Goal: Task Accomplishment & Management: Manage account settings

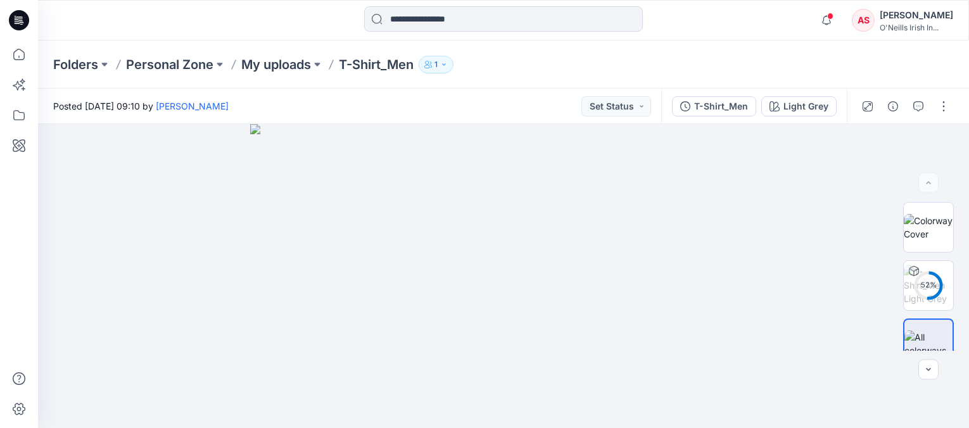
click at [874, 13] on div "AS" at bounding box center [863, 20] width 23 height 23
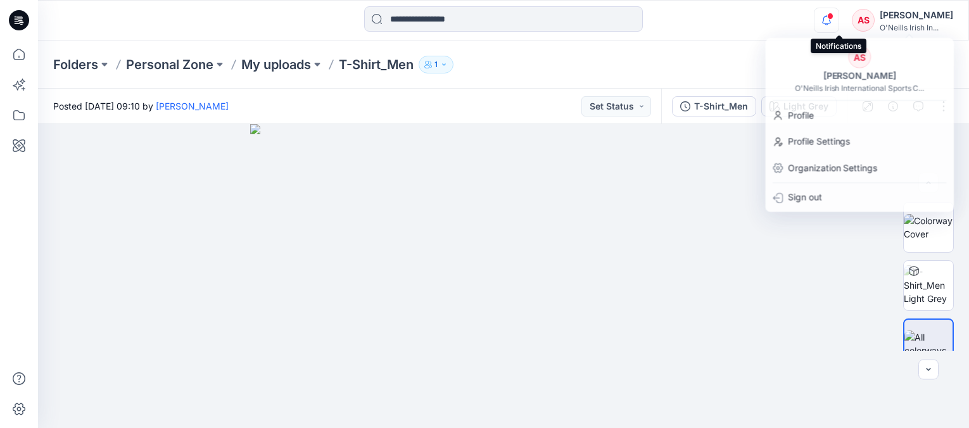
click at [838, 19] on icon "button" at bounding box center [826, 20] width 24 height 25
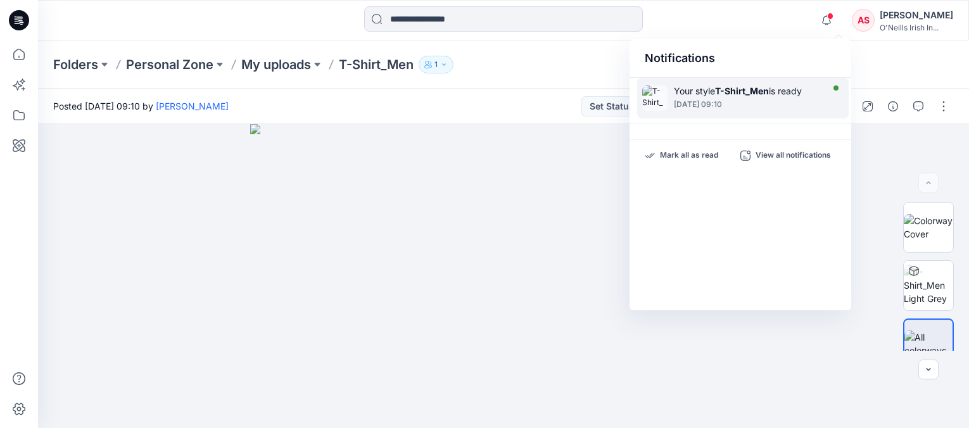
click at [703, 98] on div at bounding box center [747, 97] width 146 height 3
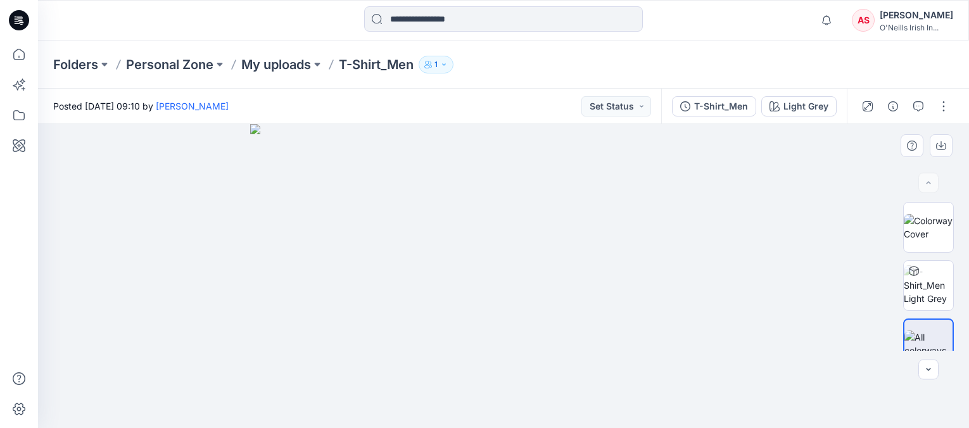
scroll to position [18, 0]
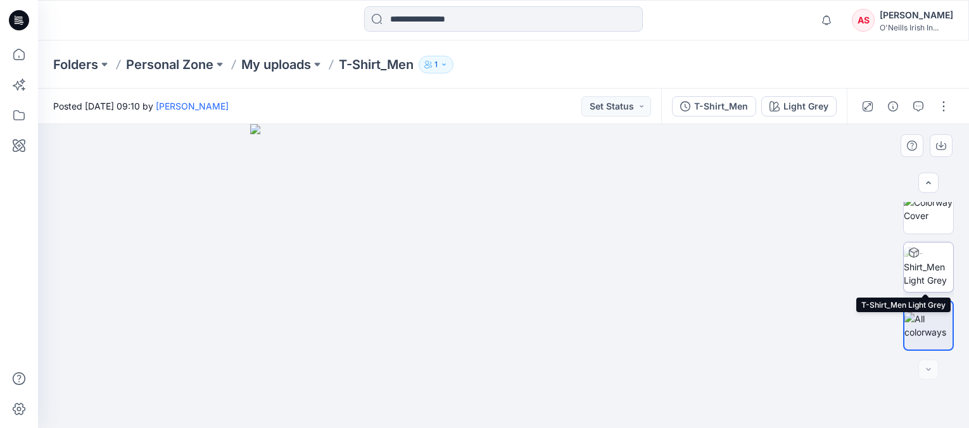
click at [915, 261] on div at bounding box center [914, 253] width 20 height 20
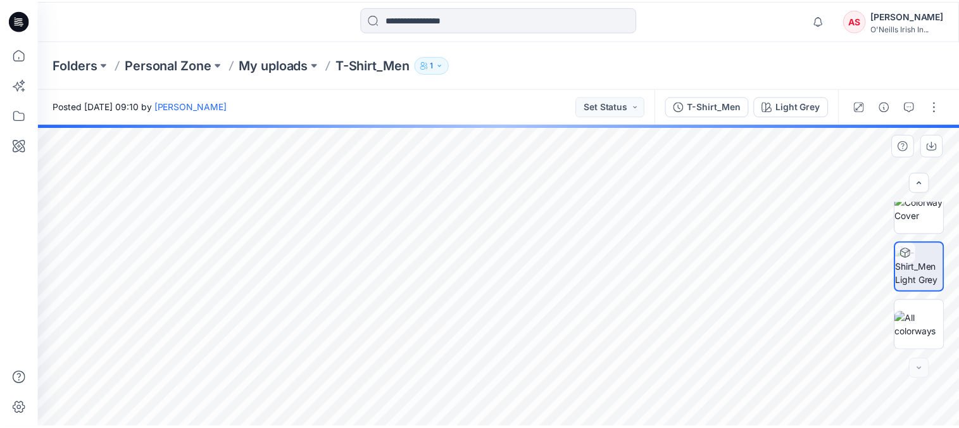
scroll to position [0, 0]
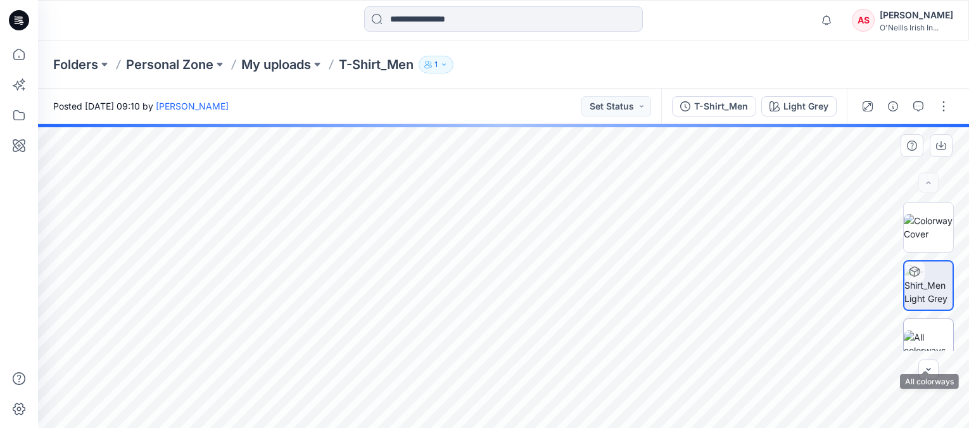
click at [923, 350] on img at bounding box center [928, 344] width 49 height 27
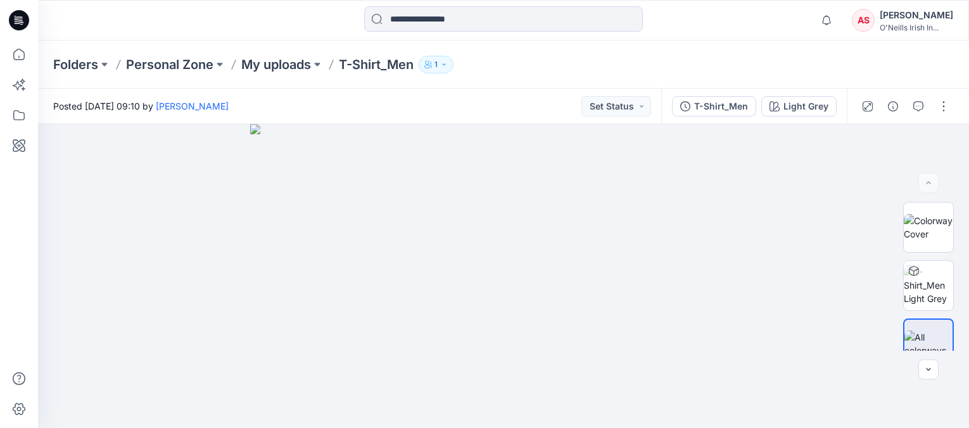
click at [23, 20] on icon at bounding box center [19, 20] width 20 height 20
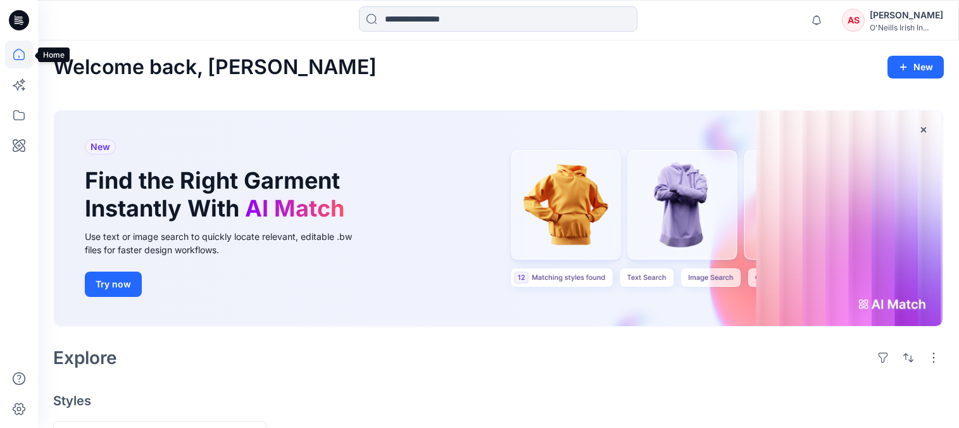
click at [18, 59] on icon at bounding box center [19, 55] width 28 height 28
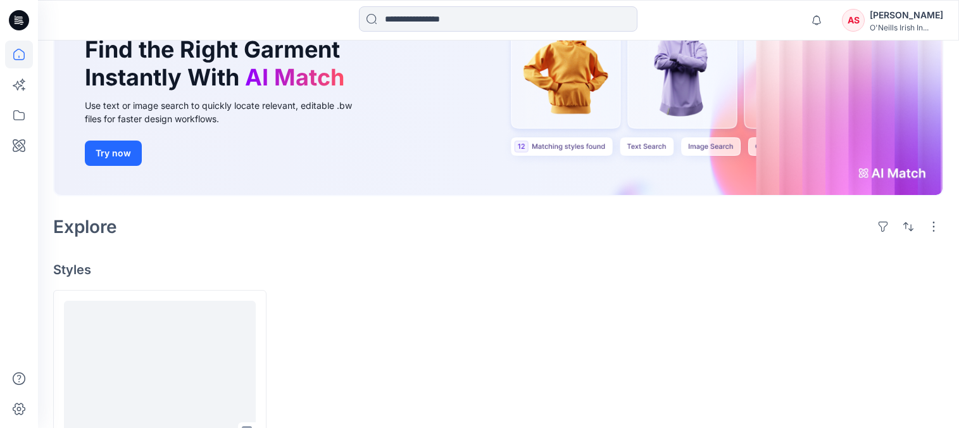
scroll to position [212, 0]
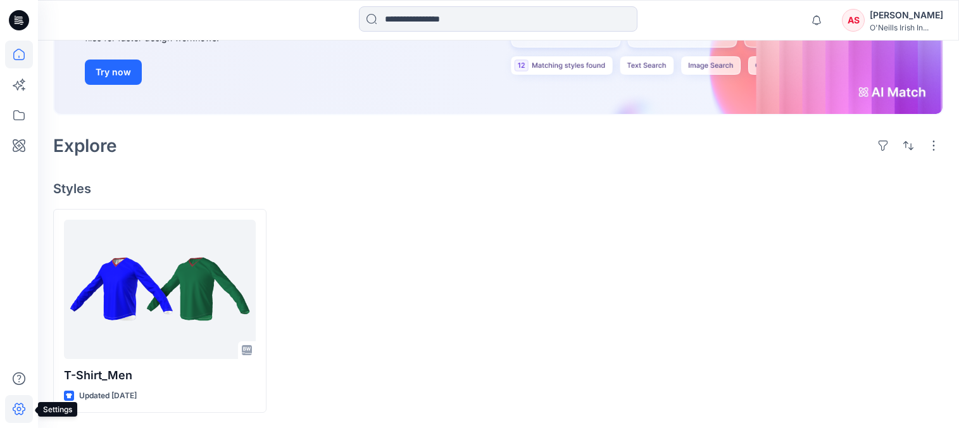
click at [19, 406] on icon at bounding box center [19, 409] width 28 height 28
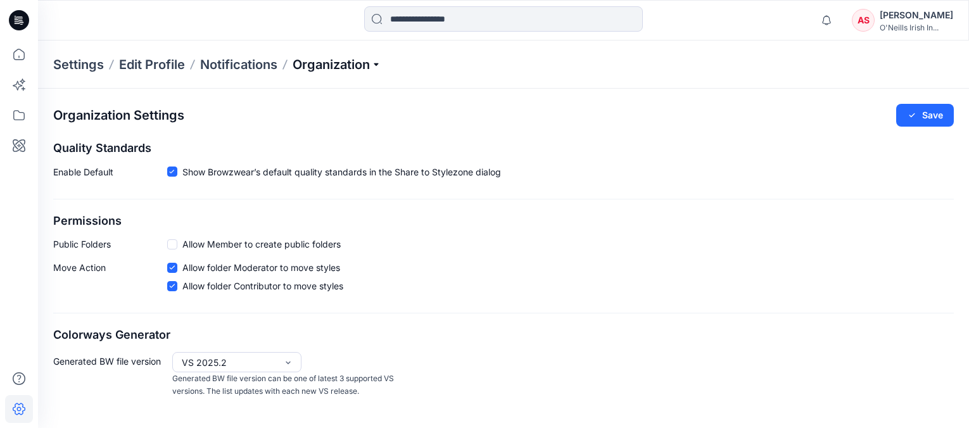
click at [378, 65] on p "Organization" at bounding box center [337, 65] width 89 height 18
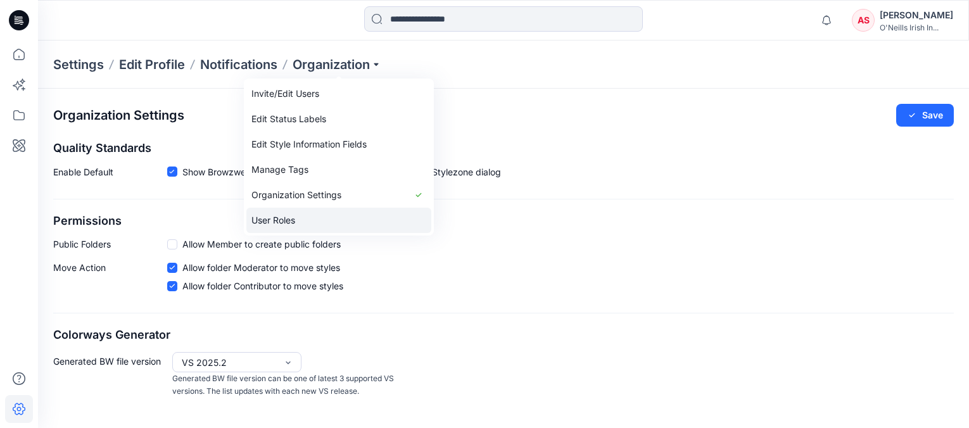
click at [288, 221] on link "User Roles" at bounding box center [338, 220] width 185 height 25
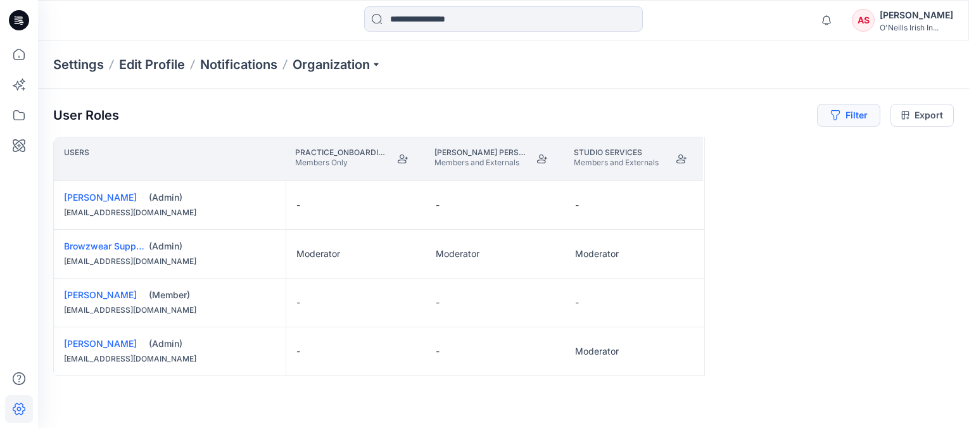
click at [847, 120] on button "Filter" at bounding box center [848, 115] width 63 height 23
click at [379, 63] on p "Organization" at bounding box center [337, 65] width 89 height 18
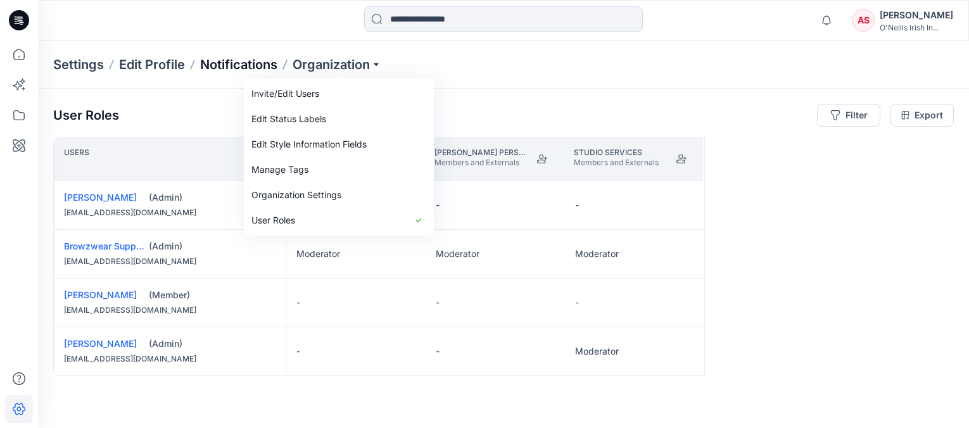
click at [232, 63] on p "Notifications" at bounding box center [238, 65] width 77 height 18
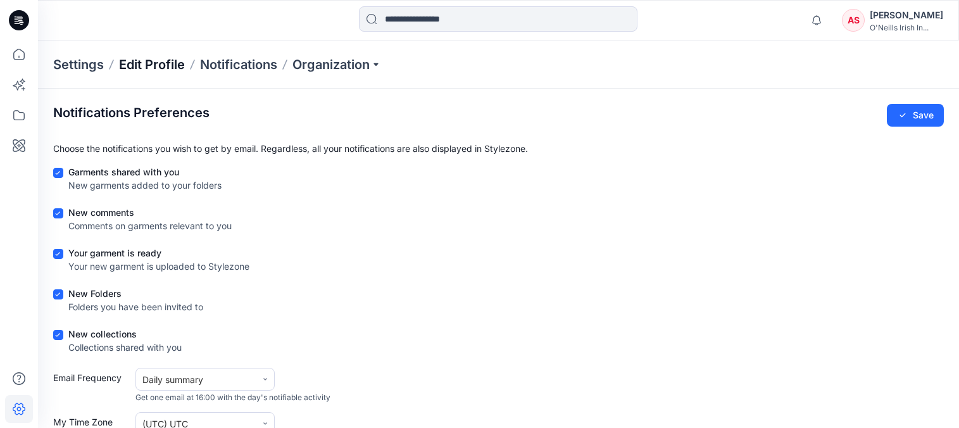
click at [156, 66] on p "Edit Profile" at bounding box center [152, 65] width 66 height 18
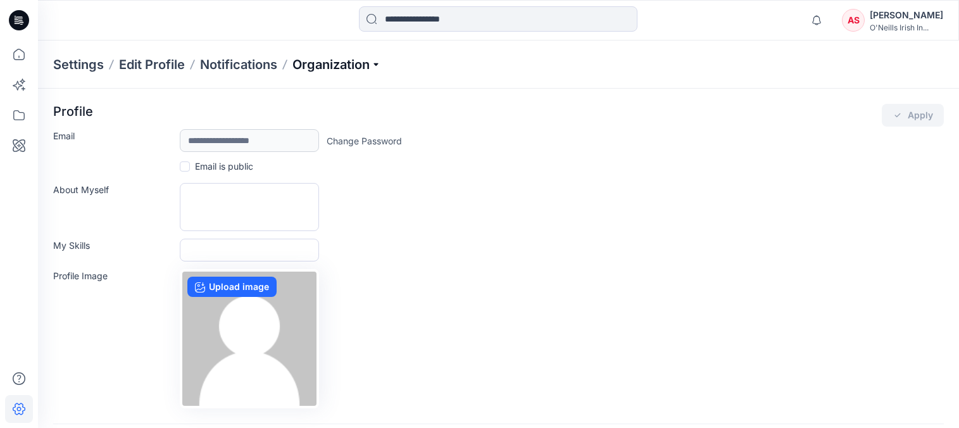
click at [377, 65] on p "Organization" at bounding box center [337, 65] width 89 height 18
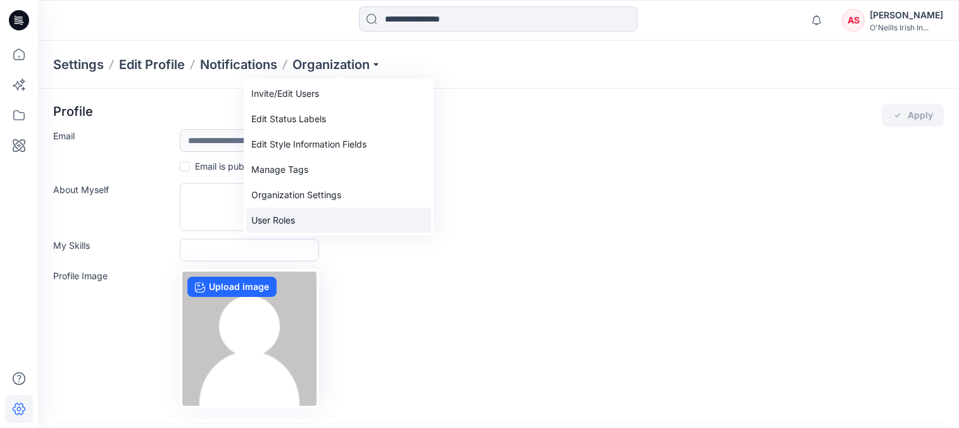
click at [294, 219] on link "User Roles" at bounding box center [338, 220] width 185 height 25
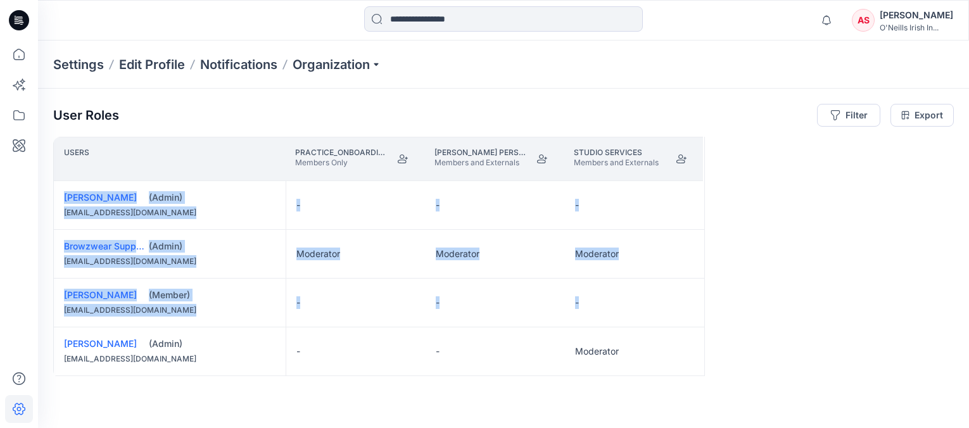
drag, startPoint x: 954, startPoint y: 174, endPoint x: 955, endPoint y: 291, distance: 116.5
click at [959, 309] on div "User Roles Filter Export Users Practice_Onboarding Members Only [PERSON_NAME] P…" at bounding box center [503, 241] width 931 height 305
click at [950, 258] on div "Users Practice_Onboarding Members Only [PERSON_NAME] Personal Zone Members and …" at bounding box center [503, 257] width 900 height 241
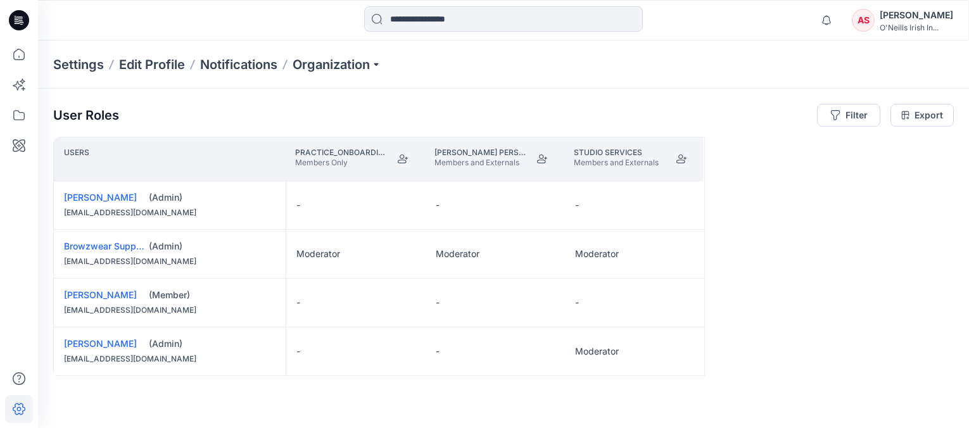
click at [179, 110] on div "User Roles Filter Export" at bounding box center [503, 115] width 900 height 23
click at [227, 66] on p "Notifications" at bounding box center [238, 65] width 77 height 18
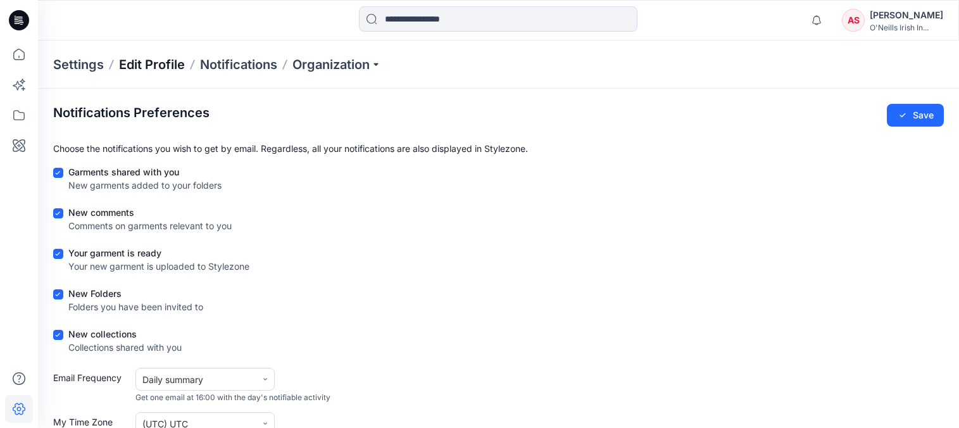
click at [162, 65] on p "Edit Profile" at bounding box center [152, 65] width 66 height 18
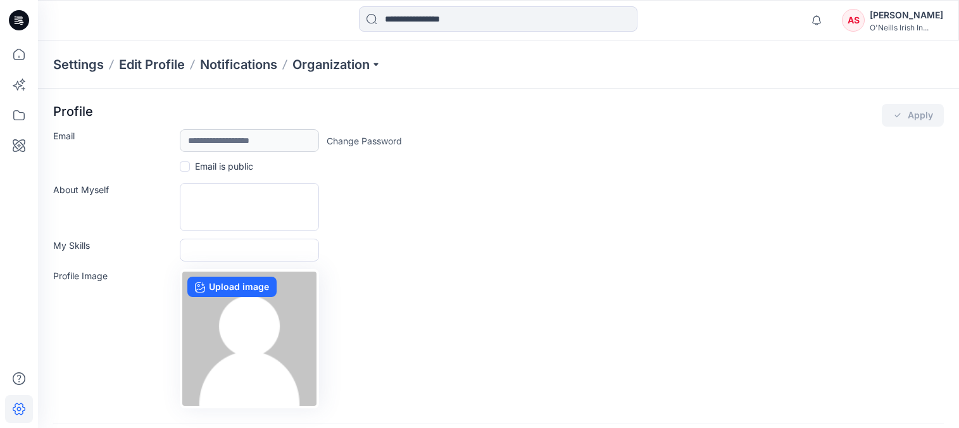
click at [67, 63] on p "Settings" at bounding box center [78, 65] width 51 height 18
click at [89, 68] on p "Settings" at bounding box center [78, 65] width 51 height 18
click at [20, 22] on icon at bounding box center [21, 22] width 4 height 1
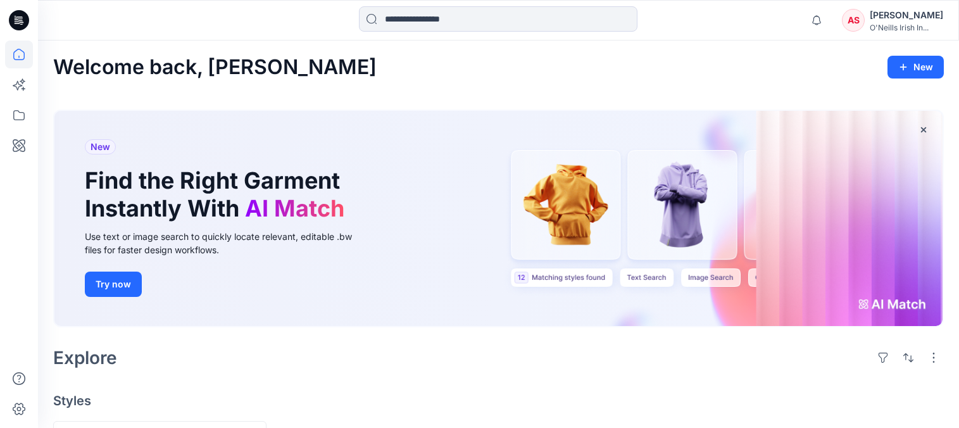
click at [916, 17] on div "[PERSON_NAME]" at bounding box center [906, 15] width 73 height 15
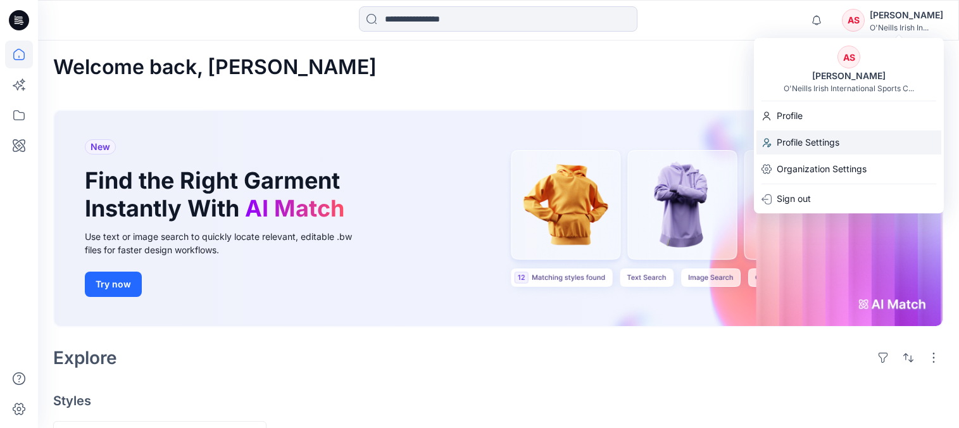
click at [801, 141] on p "Profile Settings" at bounding box center [808, 142] width 63 height 24
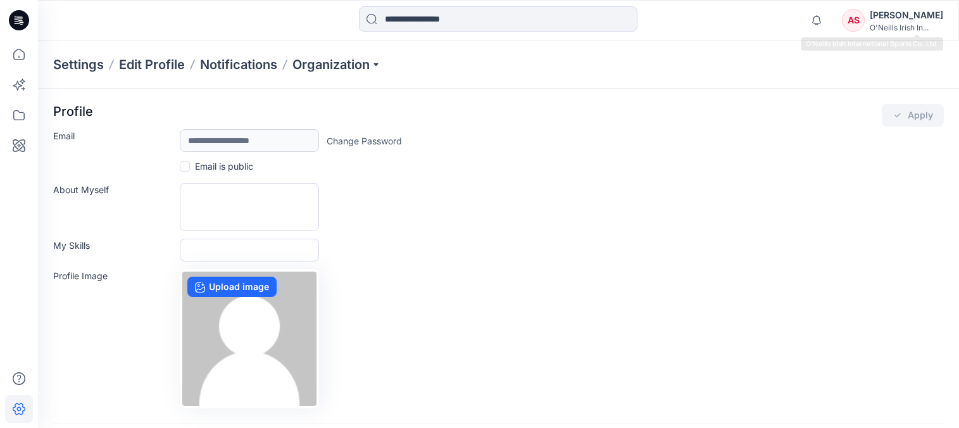
click at [907, 18] on div "[PERSON_NAME]" at bounding box center [906, 15] width 73 height 15
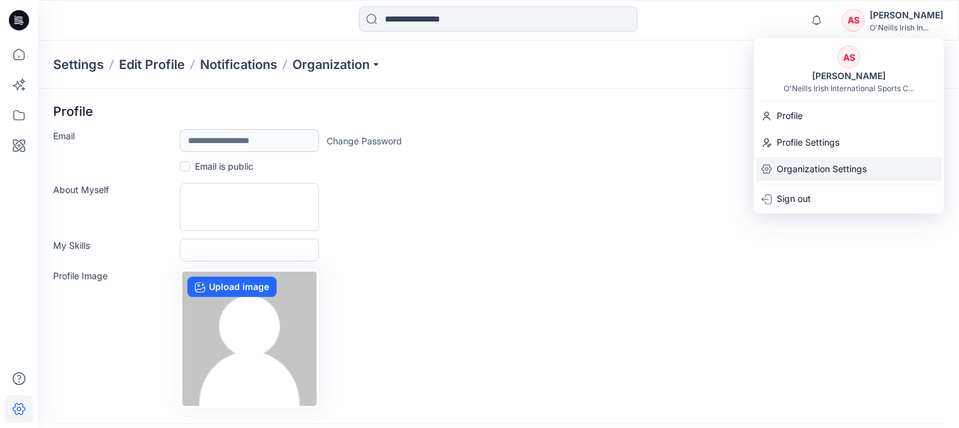
click at [829, 163] on p "Organization Settings" at bounding box center [822, 169] width 90 height 24
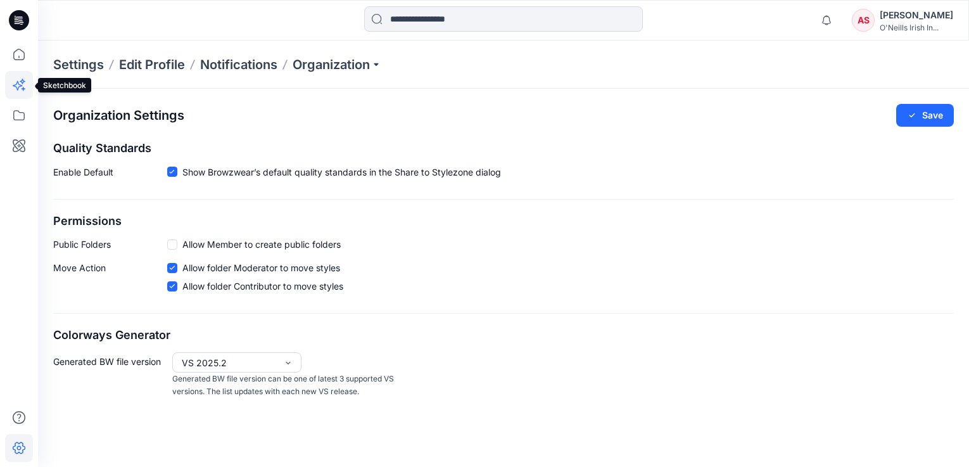
click at [22, 88] on icon at bounding box center [19, 85] width 28 height 28
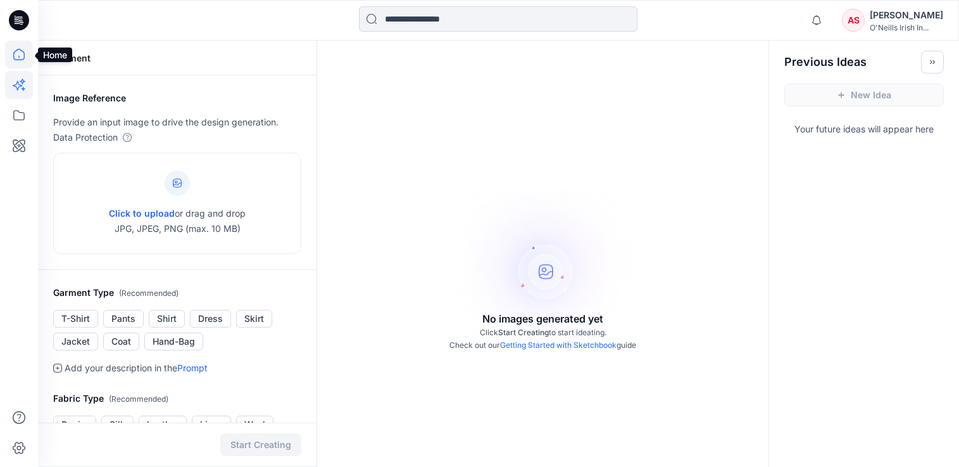
click at [18, 56] on icon at bounding box center [19, 55] width 28 height 28
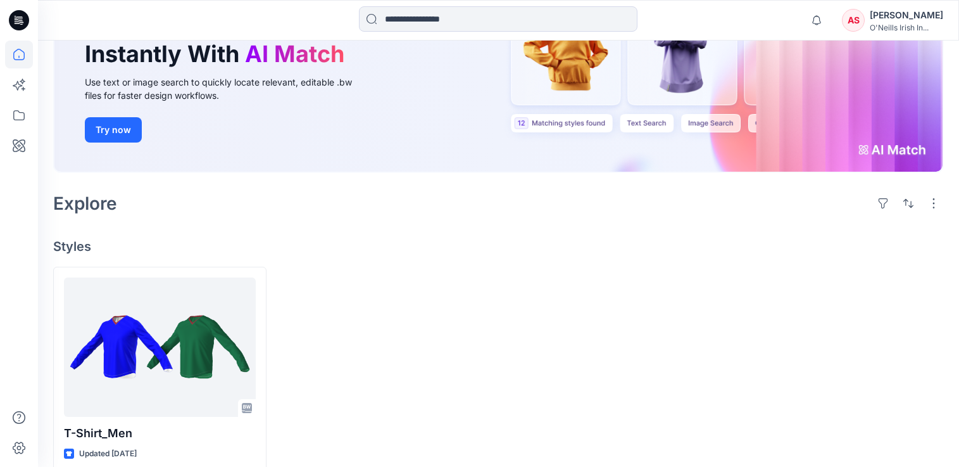
scroll to position [173, 0]
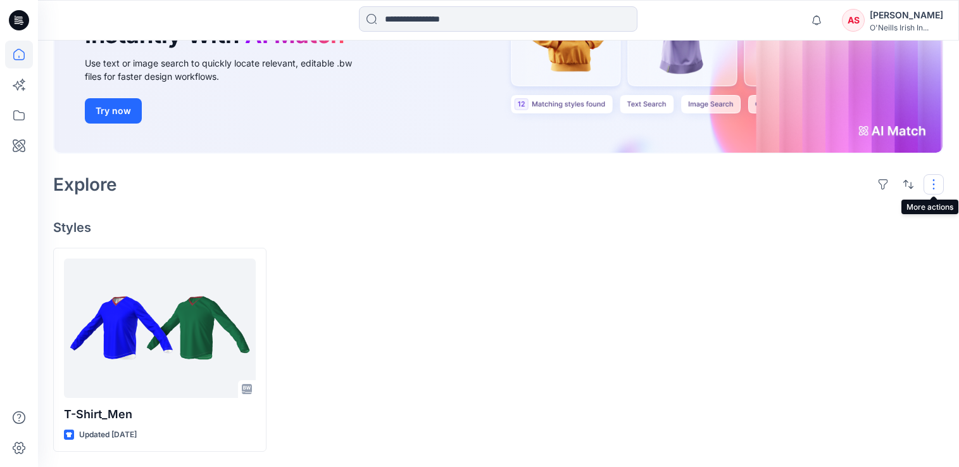
click at [936, 182] on button "button" at bounding box center [934, 184] width 20 height 20
click at [18, 427] on icon at bounding box center [19, 448] width 28 height 28
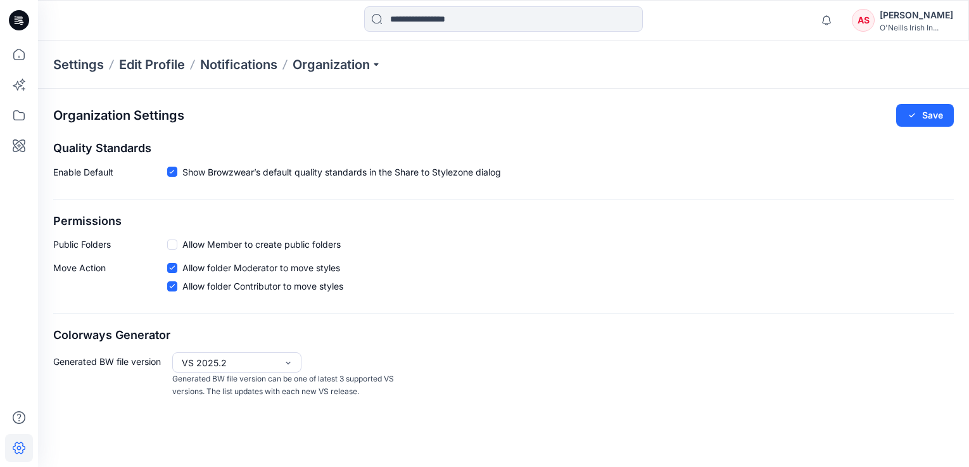
click at [966, 191] on div "Organization Settings Save Quality Standards Enable Default Show Browzwear’s de…" at bounding box center [503, 251] width 931 height 325
drag, startPoint x: 967, startPoint y: 179, endPoint x: 961, endPoint y: 88, distance: 91.4
click at [961, 88] on div "Notifications Your style T-Shirt_Men is ready [DATE] 09:10 Mark all as read Vie…" at bounding box center [484, 233] width 969 height 467
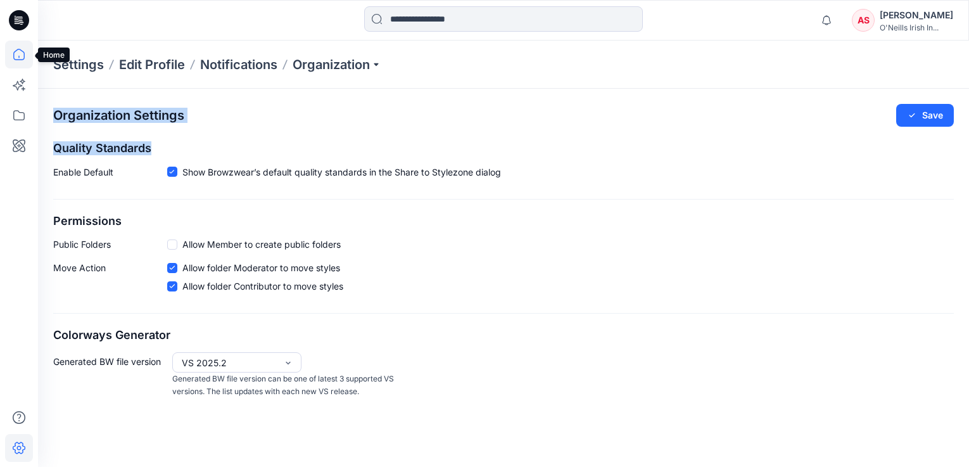
click at [20, 55] on icon at bounding box center [19, 55] width 28 height 28
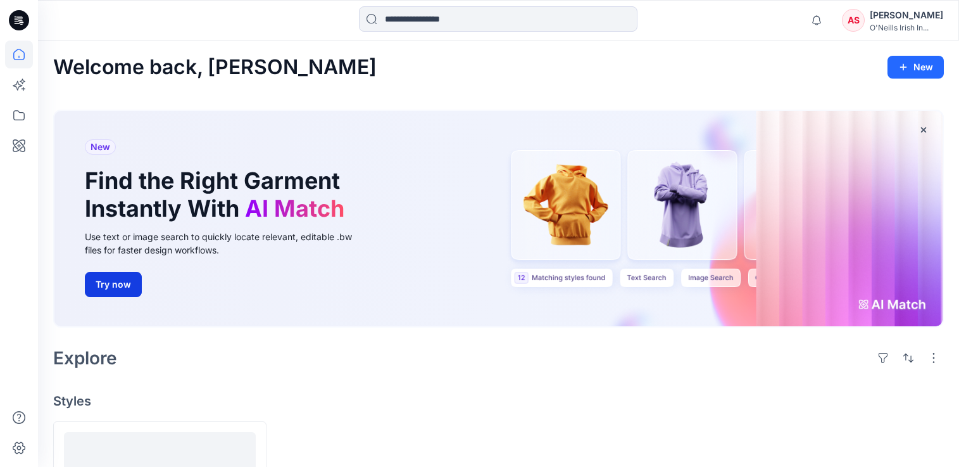
click at [117, 291] on button "Try now" at bounding box center [113, 284] width 57 height 25
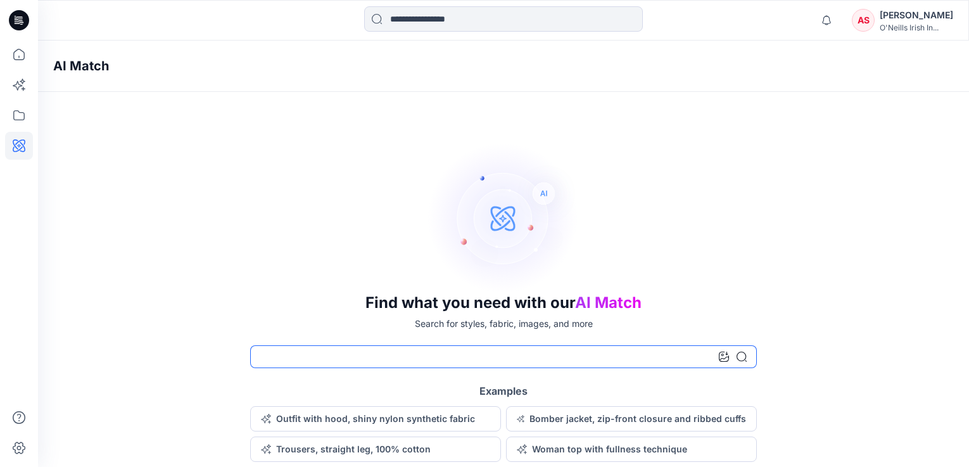
click at [359, 353] on input at bounding box center [503, 356] width 507 height 23
click at [587, 420] on button "Bomber jacket, zip-front closure and ribbed cuffs" at bounding box center [631, 418] width 251 height 25
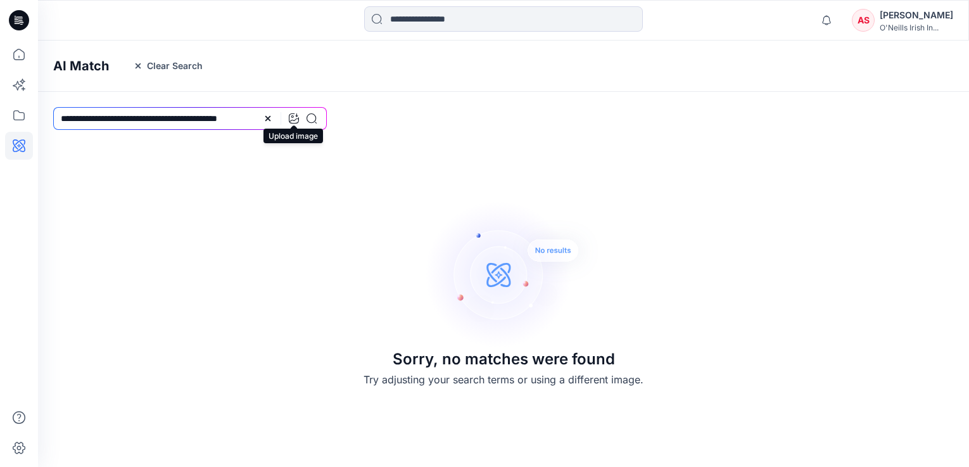
click at [293, 118] on icon at bounding box center [294, 118] width 10 height 10
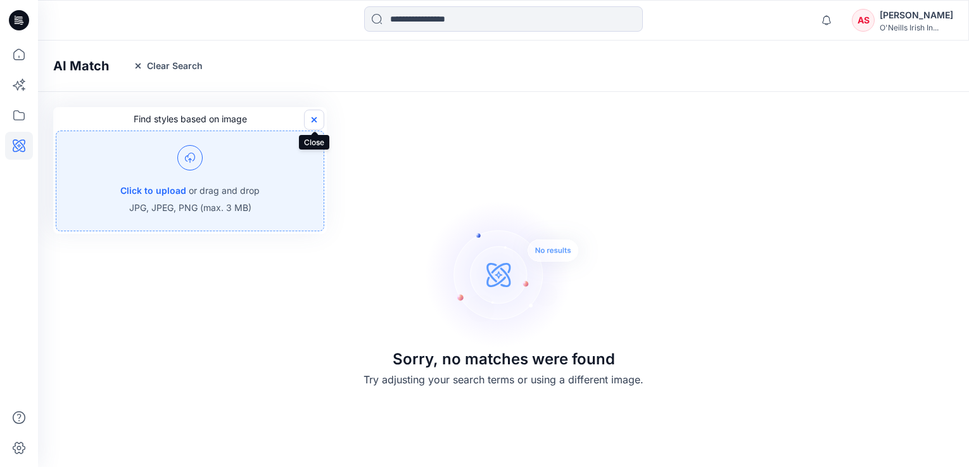
click at [313, 122] on icon "button" at bounding box center [314, 120] width 10 height 10
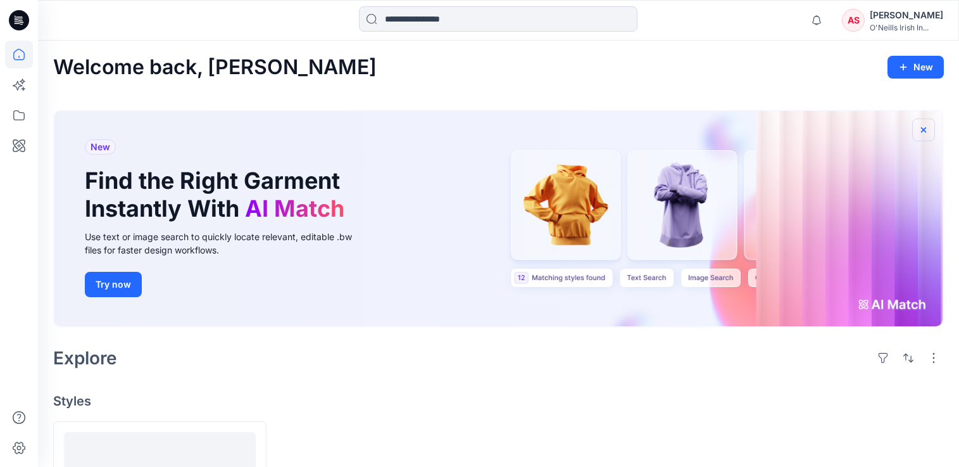
click at [924, 128] on icon "button" at bounding box center [924, 130] width 10 height 10
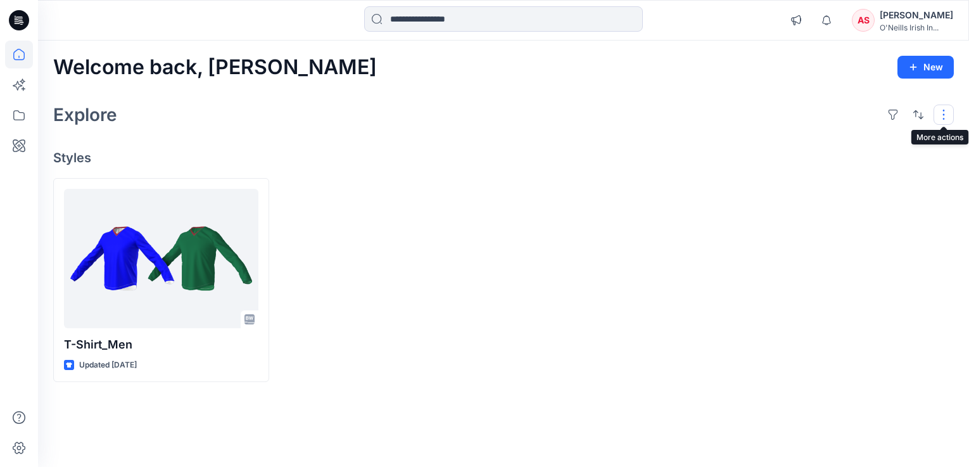
click at [944, 114] on button "button" at bounding box center [943, 114] width 20 height 20
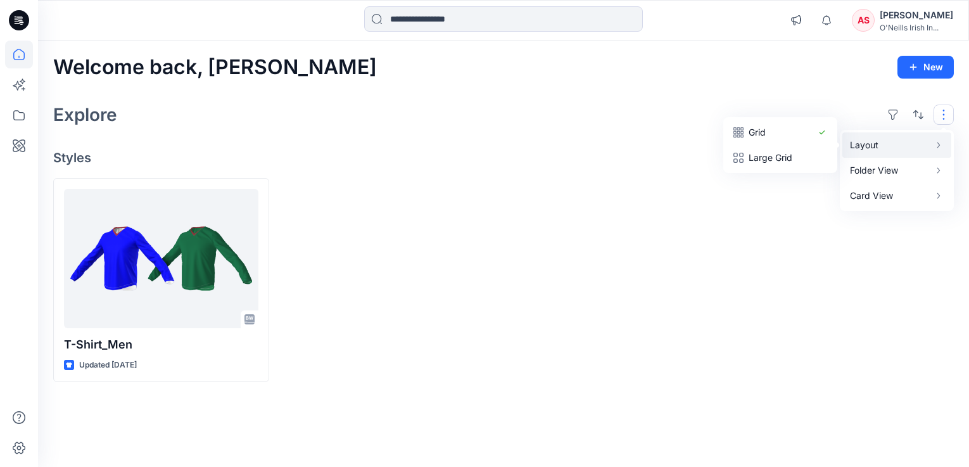
click at [897, 149] on p "Layout" at bounding box center [890, 144] width 80 height 15
click at [771, 135] on p "Grid" at bounding box center [779, 132] width 63 height 15
click at [878, 167] on p "Folder View" at bounding box center [890, 170] width 80 height 15
click at [294, 168] on div "Welcome back, [PERSON_NAME] New Explore Layout Grid Large Grid Folder View Comp…" at bounding box center [503, 254] width 931 height 426
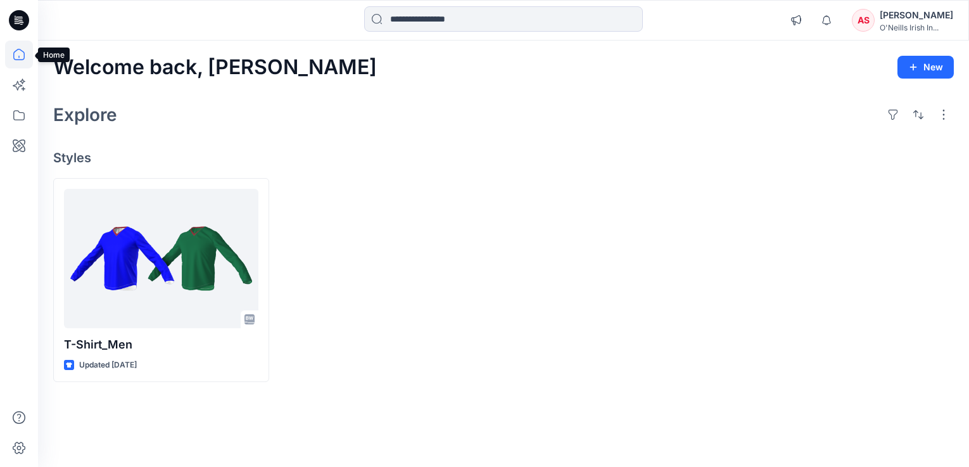
click at [16, 55] on icon at bounding box center [19, 55] width 28 height 28
click at [15, 116] on icon at bounding box center [19, 115] width 28 height 28
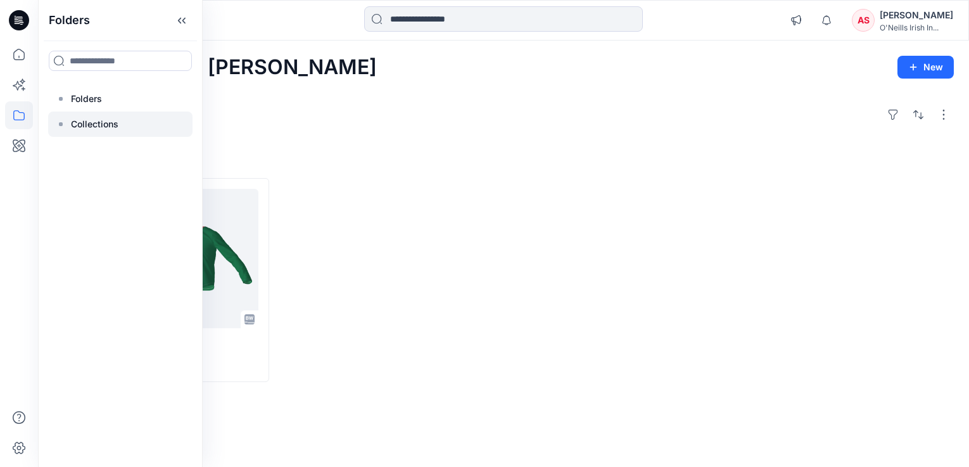
click at [93, 125] on p "Collections" at bounding box center [94, 124] width 47 height 15
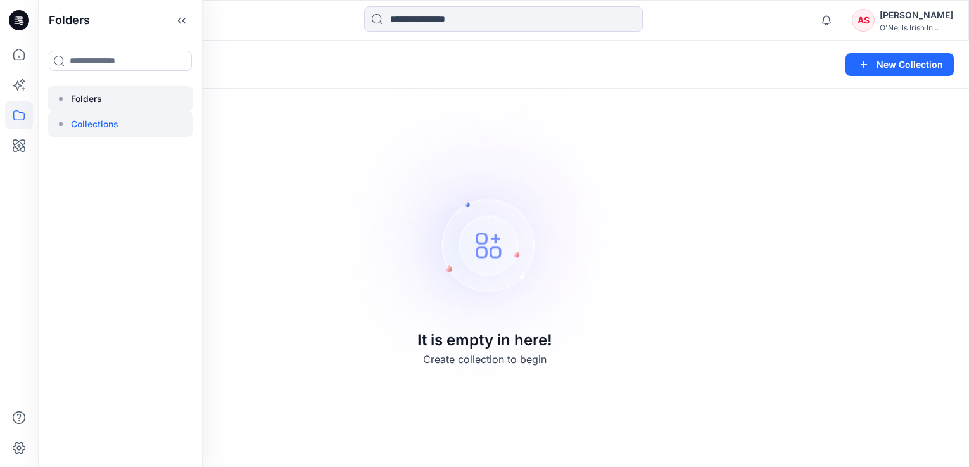
click at [94, 90] on div at bounding box center [120, 98] width 144 height 25
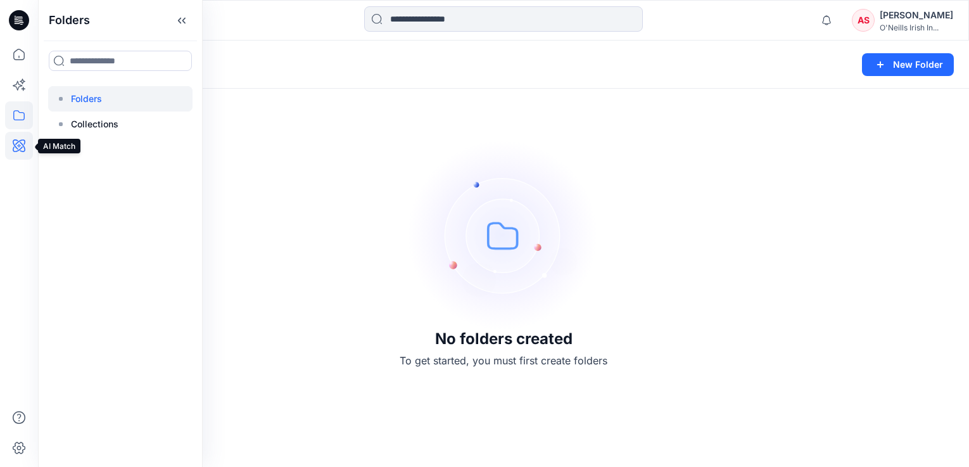
click at [18, 143] on icon at bounding box center [19, 146] width 28 height 28
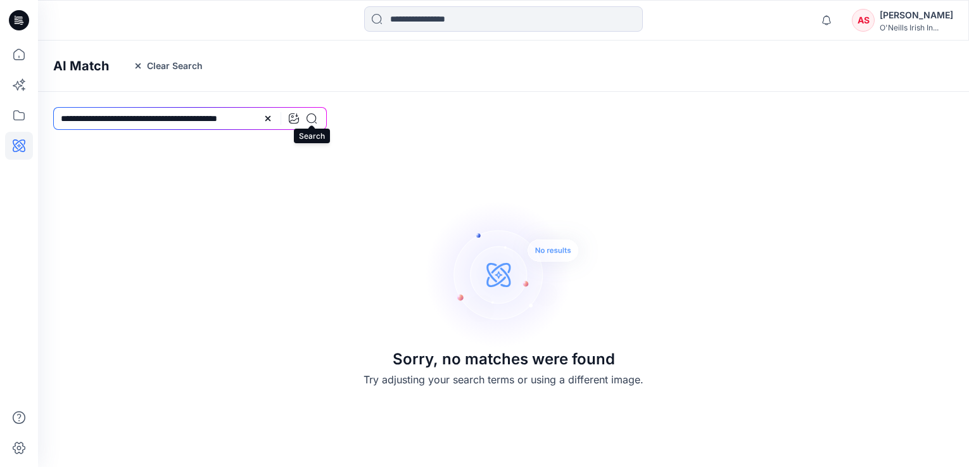
click at [312, 122] on icon at bounding box center [311, 118] width 10 height 10
click at [202, 117] on input "**********" at bounding box center [190, 118] width 274 height 23
click at [267, 117] on icon at bounding box center [267, 118] width 5 height 5
click at [107, 121] on input at bounding box center [190, 118] width 274 height 23
type input "*******"
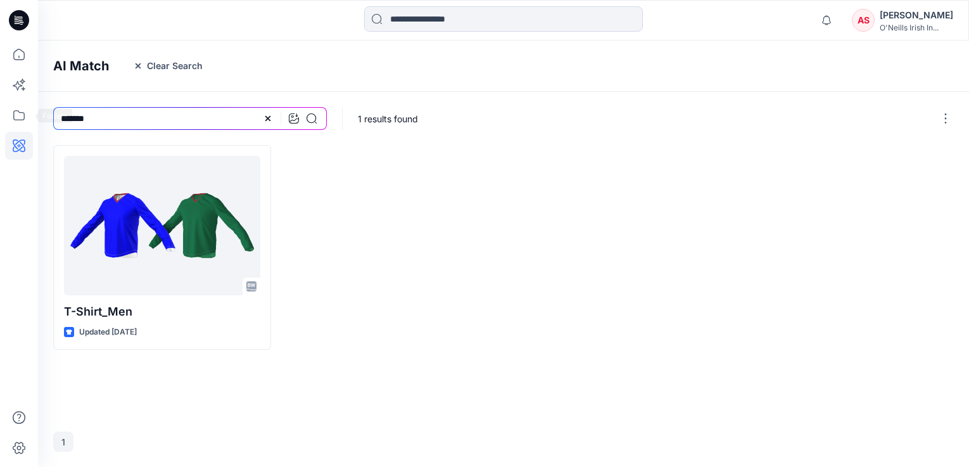
drag, startPoint x: 93, startPoint y: 116, endPoint x: -3, endPoint y: 118, distance: 96.3
click at [0, 118] on html "Notifications Your style T-Shirt_Men is ready [DATE] 09:10 Mark all as read Vie…" at bounding box center [484, 233] width 969 height 467
drag, startPoint x: 19, startPoint y: 2, endPoint x: 124, endPoint y: 37, distance: 110.9
click at [133, 37] on div "Notifications Your style T-Shirt_Men is ready [DATE] 09:10 Mark all as read Vie…" at bounding box center [503, 20] width 931 height 41
click at [17, 20] on icon at bounding box center [19, 20] width 20 height 20
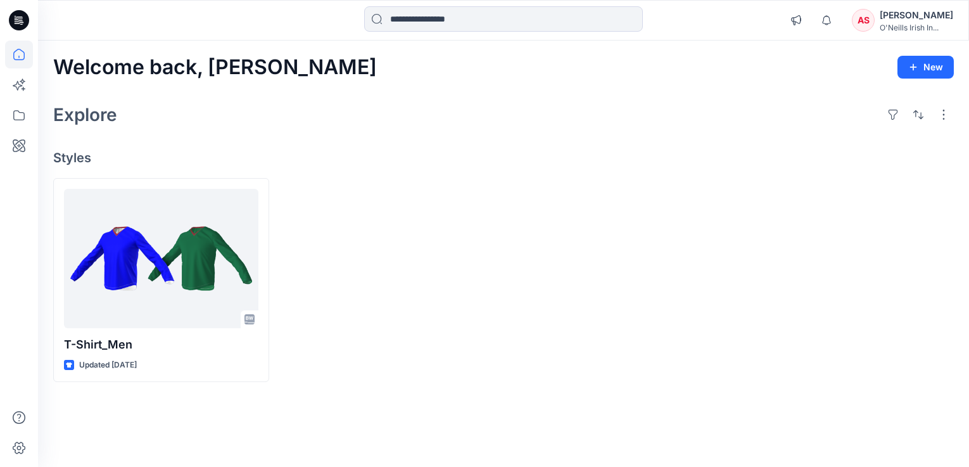
click at [907, 22] on div "[PERSON_NAME]" at bounding box center [915, 15] width 73 height 15
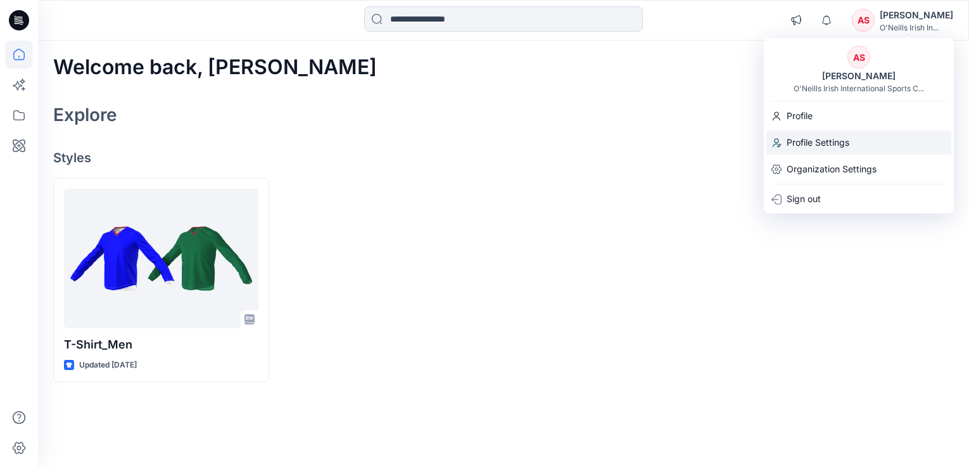
click at [824, 144] on p "Profile Settings" at bounding box center [817, 142] width 63 height 24
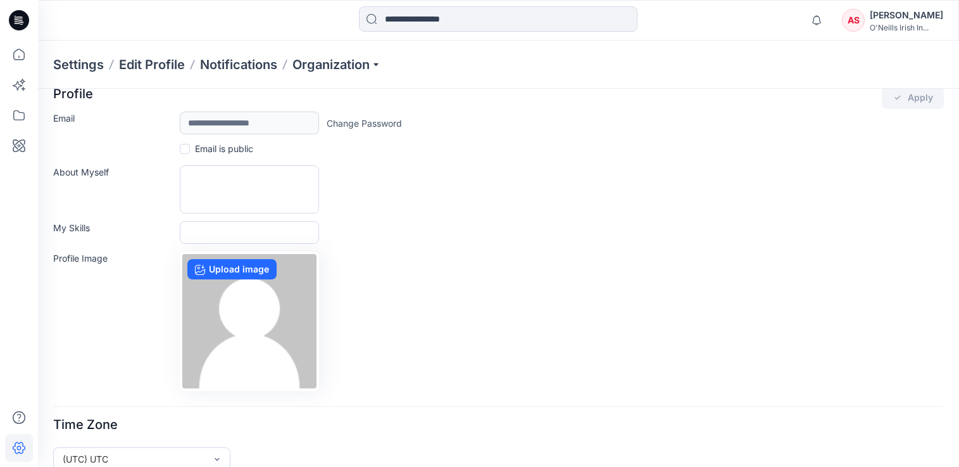
scroll to position [37, 0]
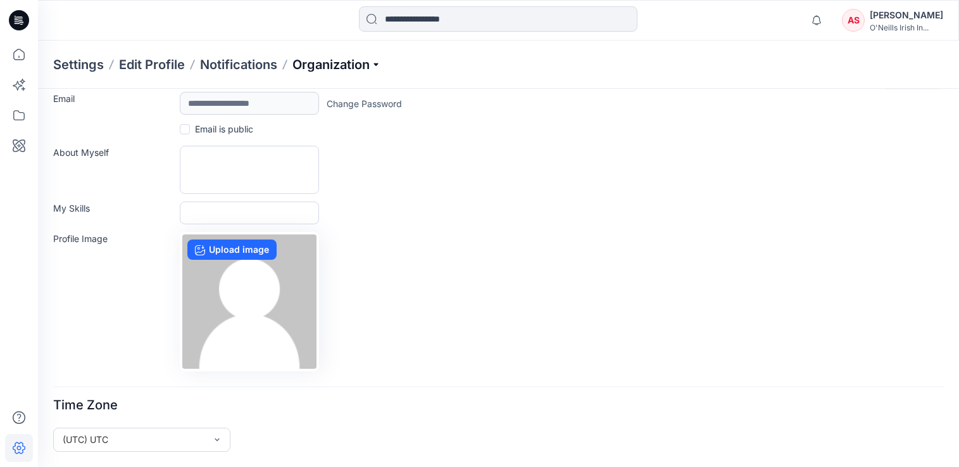
click at [378, 66] on p "Organization" at bounding box center [337, 65] width 89 height 18
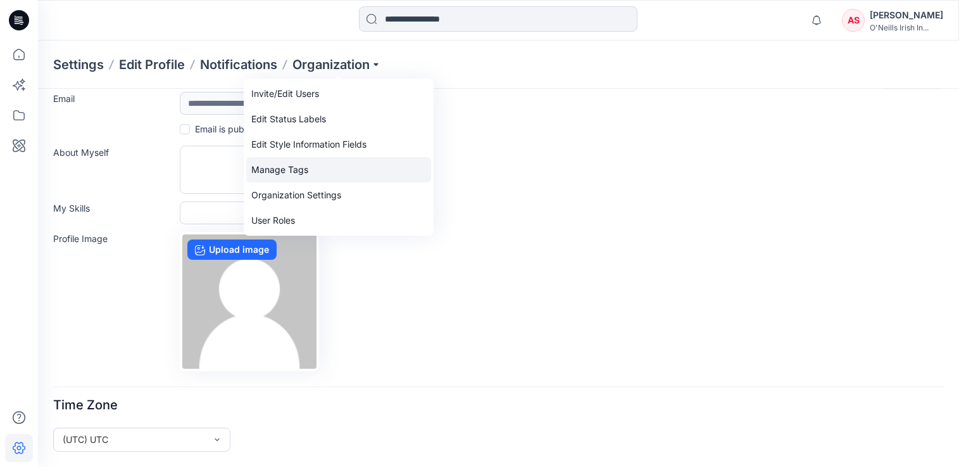
click at [311, 169] on link "Manage Tags" at bounding box center [338, 169] width 185 height 25
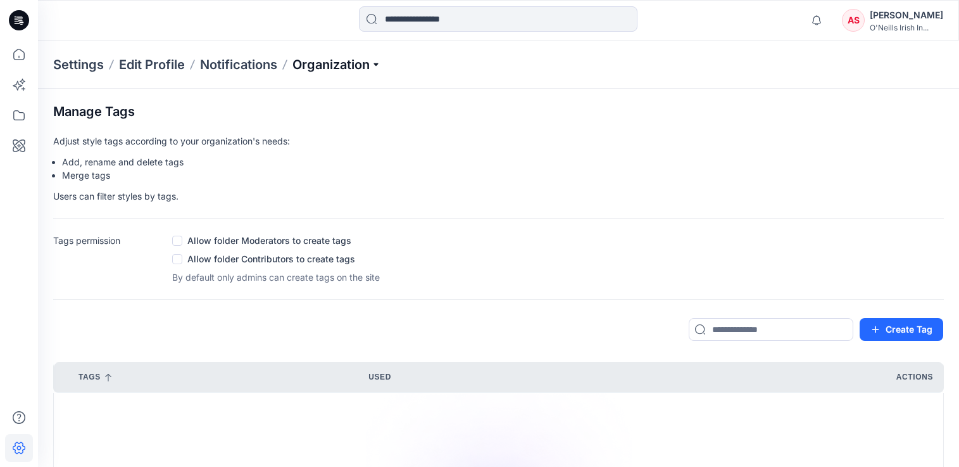
click at [374, 58] on p "Organization" at bounding box center [337, 65] width 89 height 18
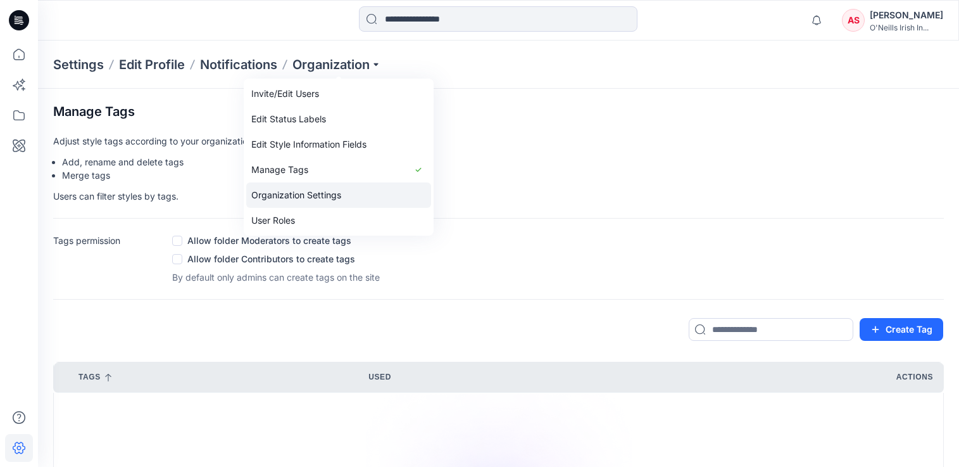
click at [287, 196] on link "Organization Settings" at bounding box center [338, 194] width 185 height 25
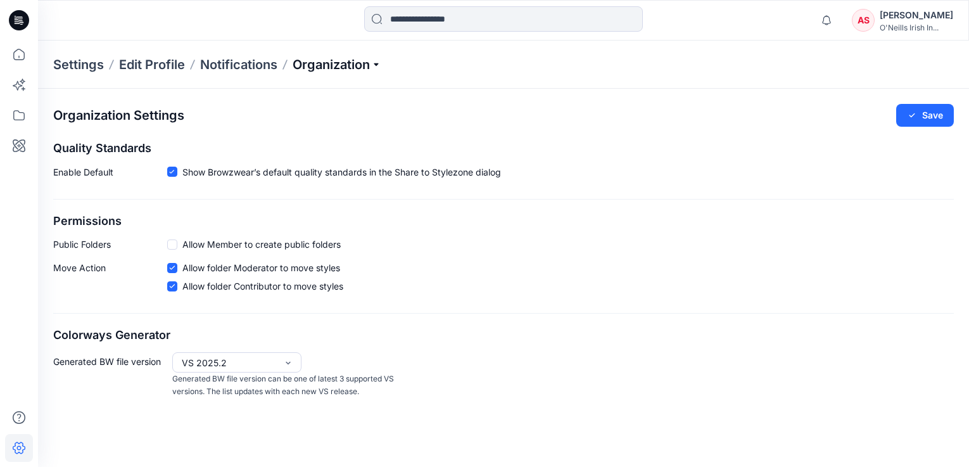
click at [381, 61] on p "Organization" at bounding box center [337, 65] width 89 height 18
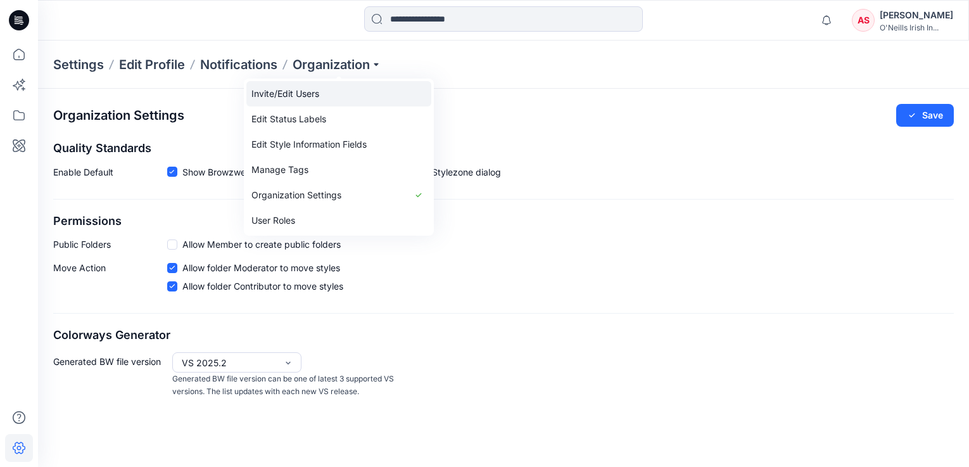
click at [277, 95] on link "Invite/Edit Users" at bounding box center [338, 93] width 185 height 25
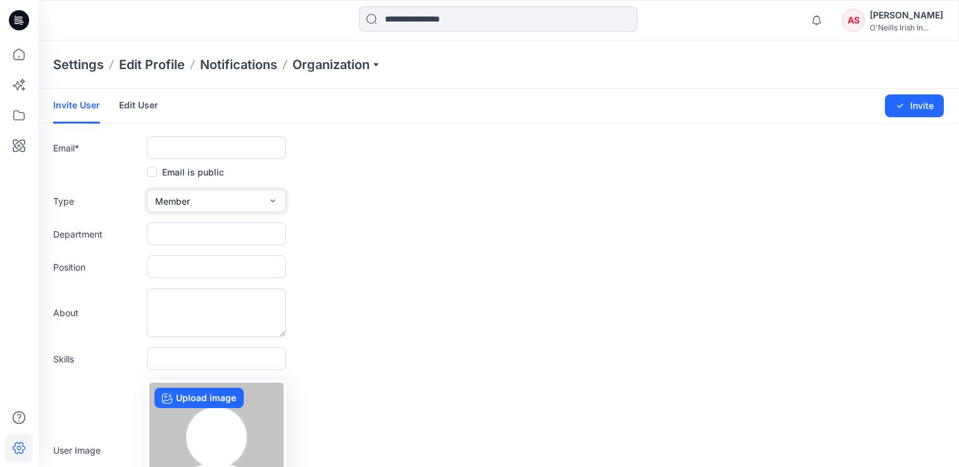
click at [271, 203] on icon "button" at bounding box center [273, 201] width 10 height 10
click at [633, 218] on form "Invite User Edit User Changes Saved Invite Email * Email is public Type Member …" at bounding box center [498, 333] width 921 height 489
click at [272, 197] on icon "button" at bounding box center [273, 201] width 10 height 10
click at [143, 107] on link "Edit User" at bounding box center [138, 105] width 39 height 33
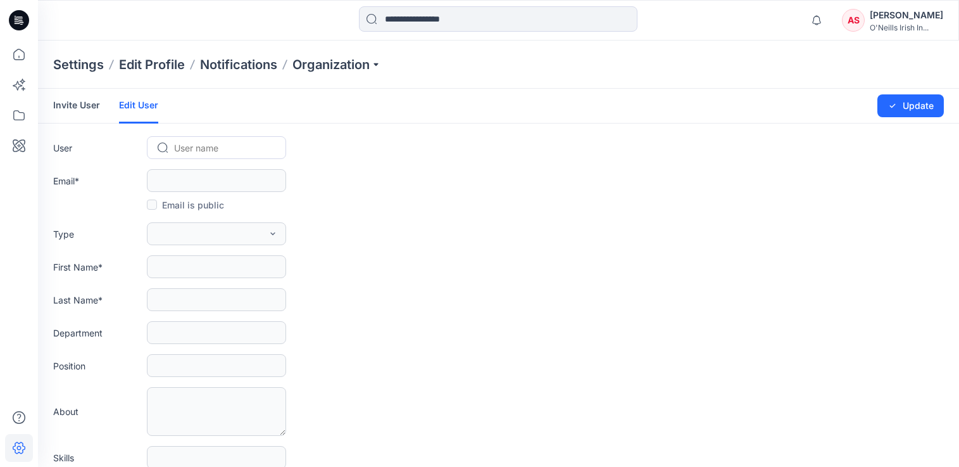
click at [81, 106] on link "Invite User" at bounding box center [76, 105] width 47 height 33
